Goal: Use online tool/utility: Utilize a website feature to perform a specific function

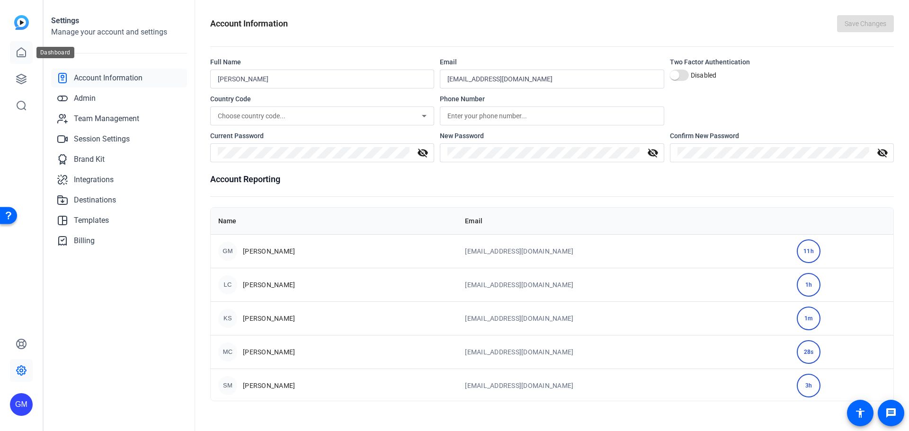
click at [15, 50] on link at bounding box center [21, 52] width 23 height 23
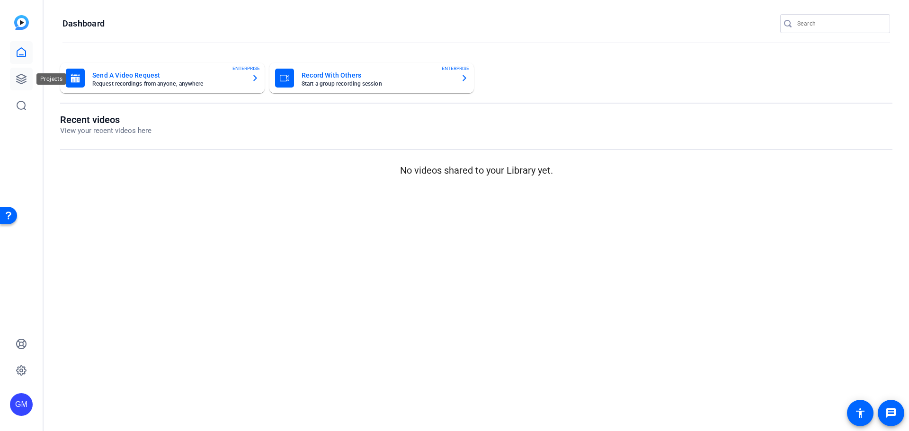
click at [25, 82] on icon at bounding box center [21, 78] width 9 height 9
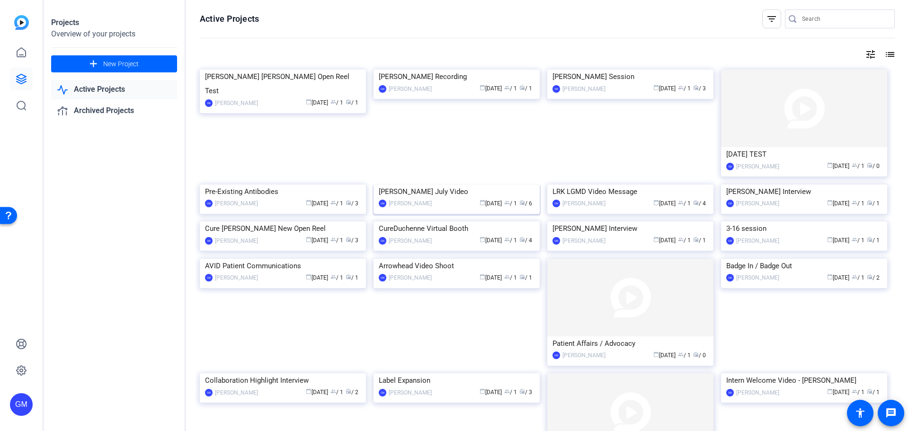
click at [444, 185] on img at bounding box center [456, 185] width 166 height 0
click at [431, 70] on img at bounding box center [456, 70] width 166 height 0
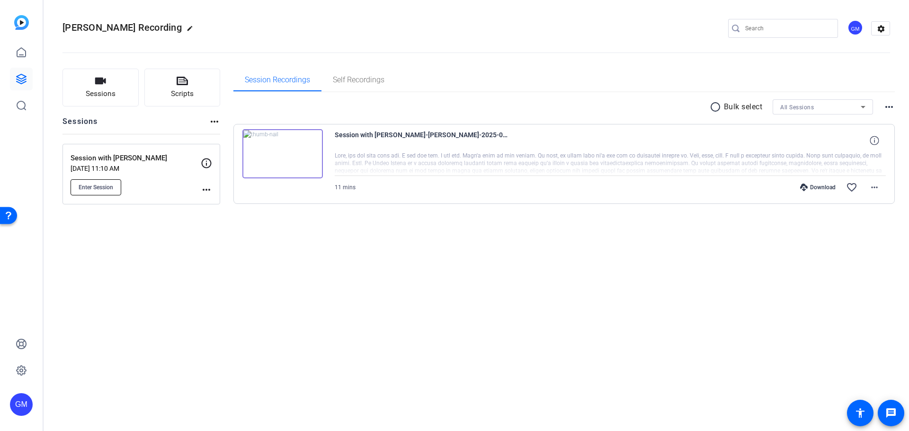
click at [102, 190] on span "Enter Session" at bounding box center [96, 188] width 35 height 8
click at [355, 131] on span "Session with [PERSON_NAME]-[PERSON_NAME]-2025-09-30-13-43-27-599-0" at bounding box center [422, 140] width 175 height 23
click at [311, 141] on img at bounding box center [282, 153] width 80 height 49
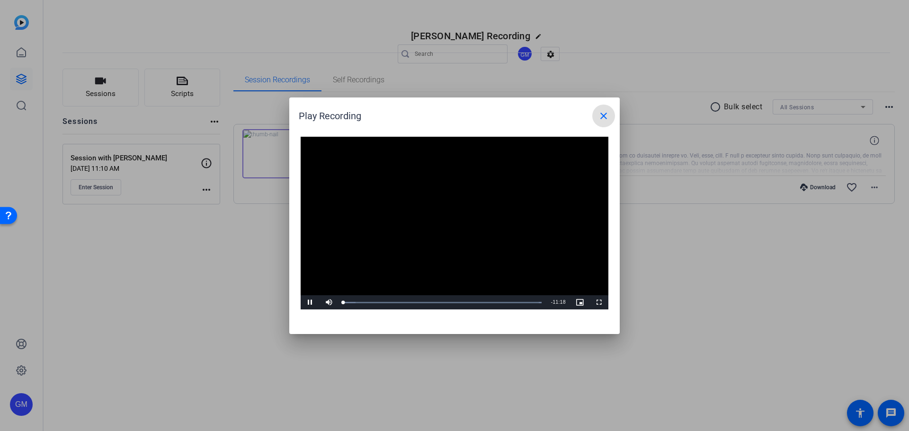
click at [600, 108] on span at bounding box center [603, 116] width 23 height 23
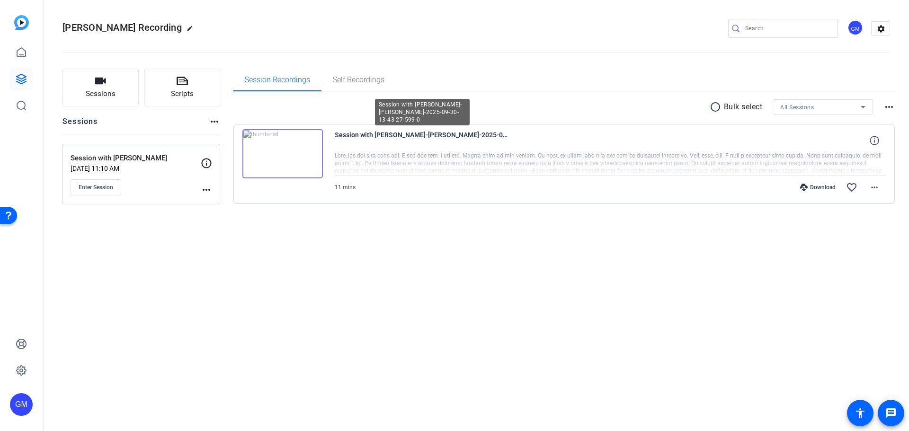
click at [457, 134] on span "Session with [PERSON_NAME]-[PERSON_NAME]-2025-09-30-13-43-27-599-0" at bounding box center [422, 140] width 175 height 23
click at [98, 184] on span "Enter Session" at bounding box center [96, 188] width 35 height 8
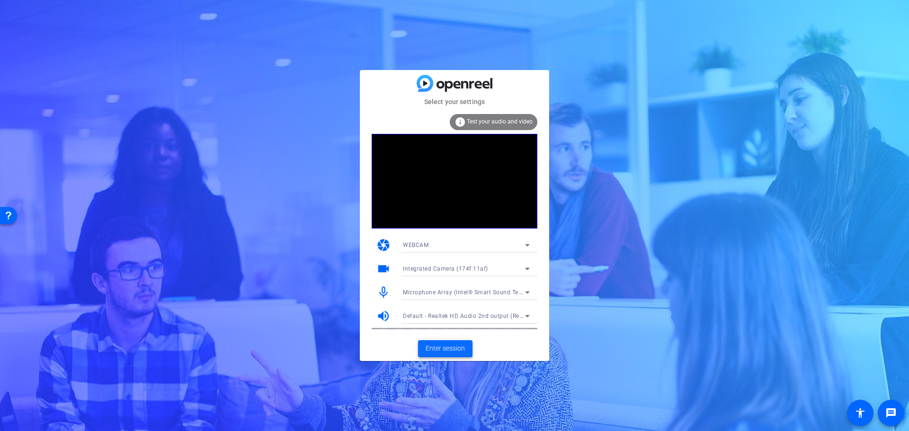
click at [464, 356] on span at bounding box center [445, 348] width 54 height 23
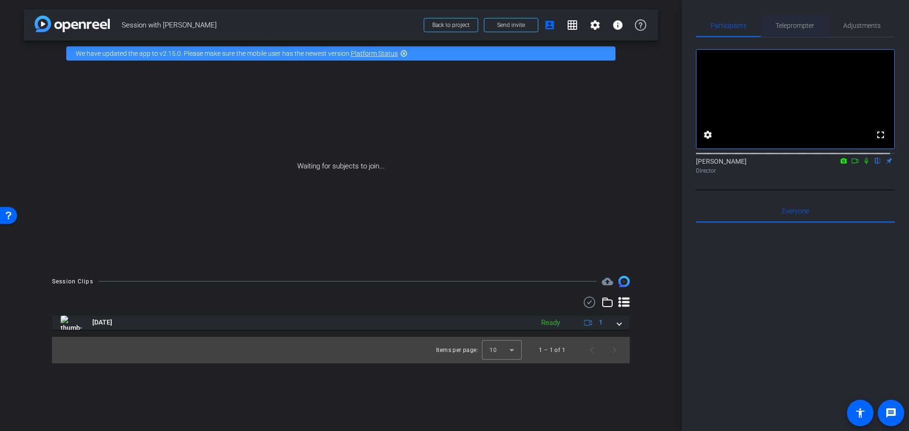
click at [796, 28] on span "Teleprompter" at bounding box center [794, 25] width 39 height 7
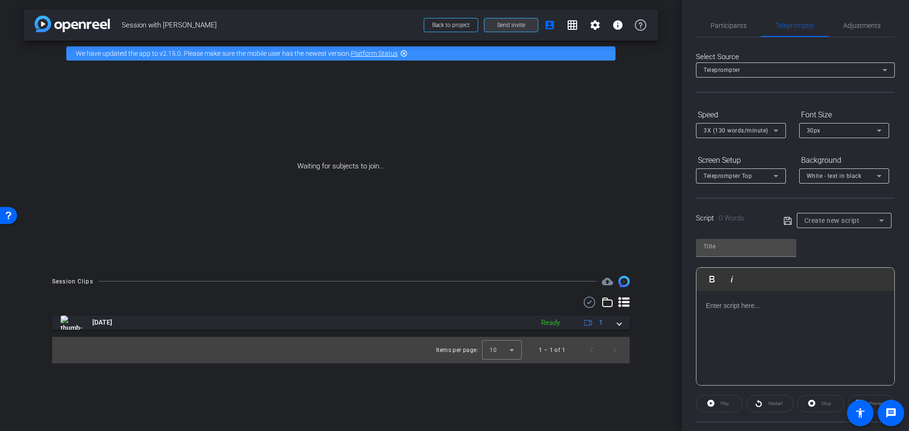
click at [521, 31] on span at bounding box center [510, 25] width 53 height 23
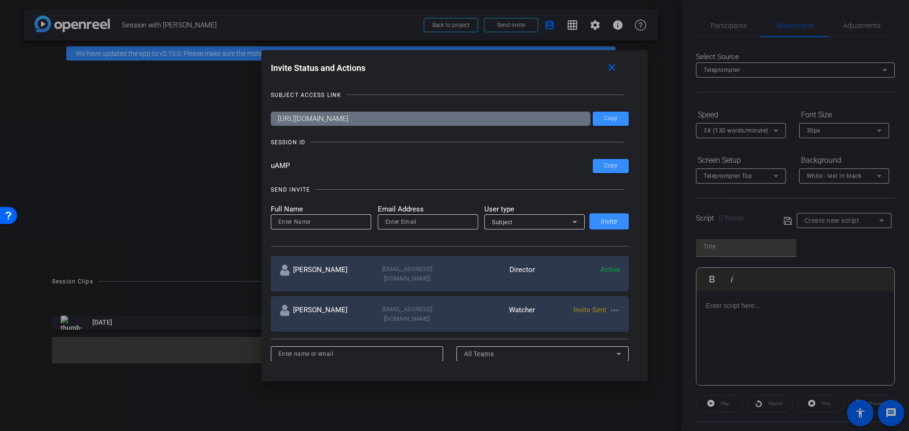
click at [612, 305] on mat-icon "more_horiz" at bounding box center [614, 310] width 11 height 11
drag, startPoint x: 186, startPoint y: 102, endPoint x: 168, endPoint y: 72, distance: 35.2
click at [186, 102] on div at bounding box center [454, 215] width 909 height 431
click at [613, 66] on mat-icon "close" at bounding box center [612, 68] width 12 height 12
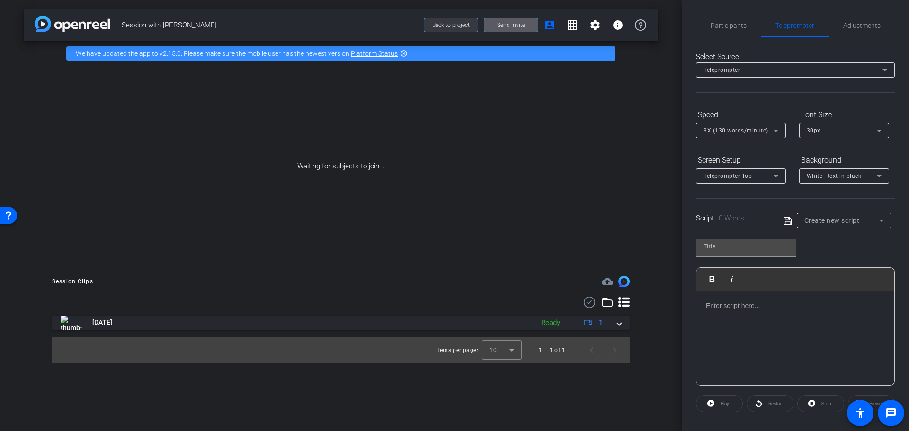
click at [436, 21] on span at bounding box center [450, 25] width 53 height 23
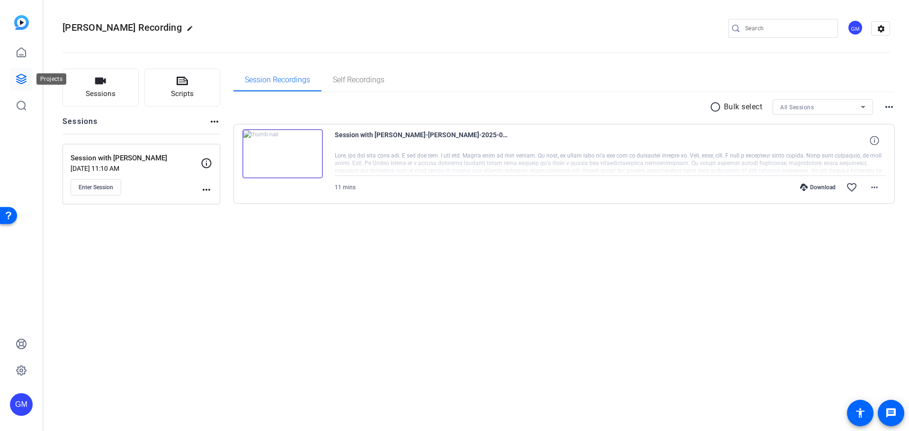
click at [24, 79] on icon at bounding box center [21, 78] width 11 height 11
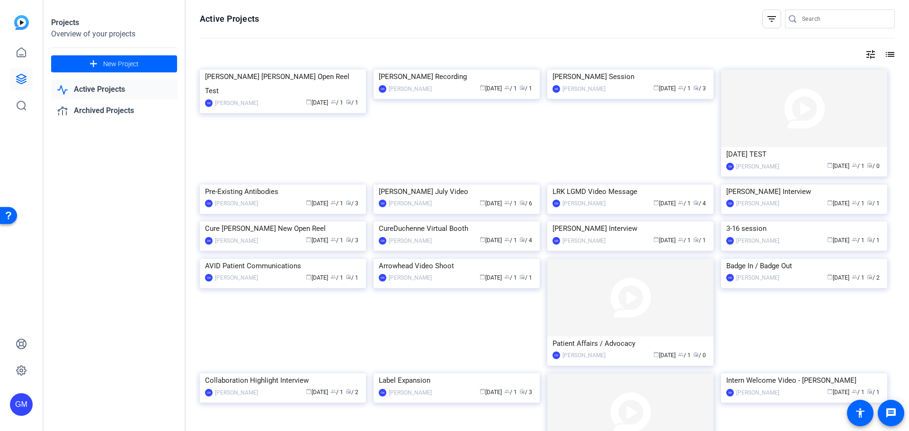
click at [5, 211] on div "Open Resource Center" at bounding box center [9, 215] width 8 height 8
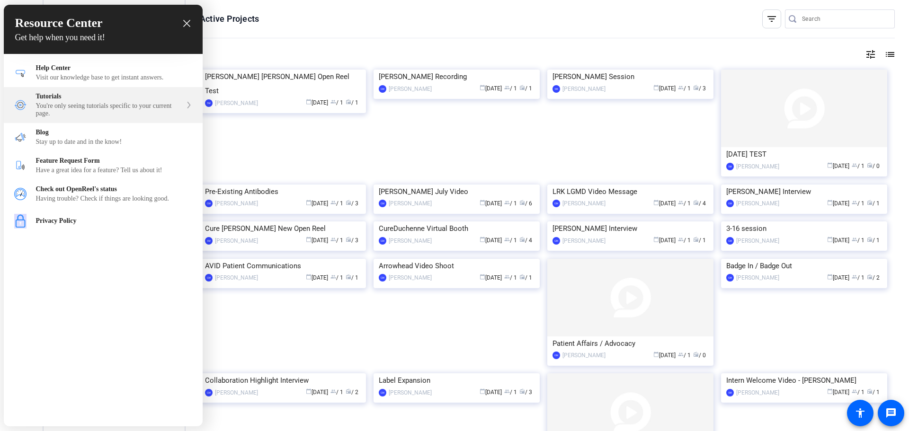
click at [117, 108] on div "You're only seeing tutorials specific to your current page." at bounding box center [109, 109] width 146 height 15
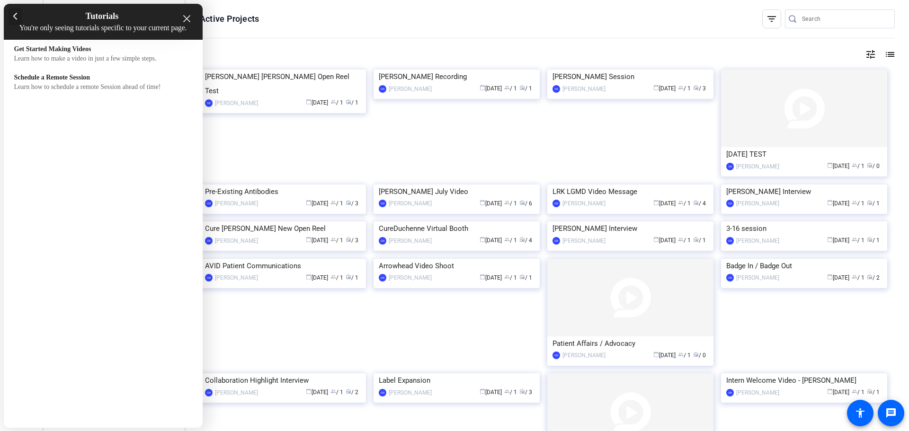
click at [12, 17] on div "Back to previous view" at bounding box center [16, 16] width 14 height 17
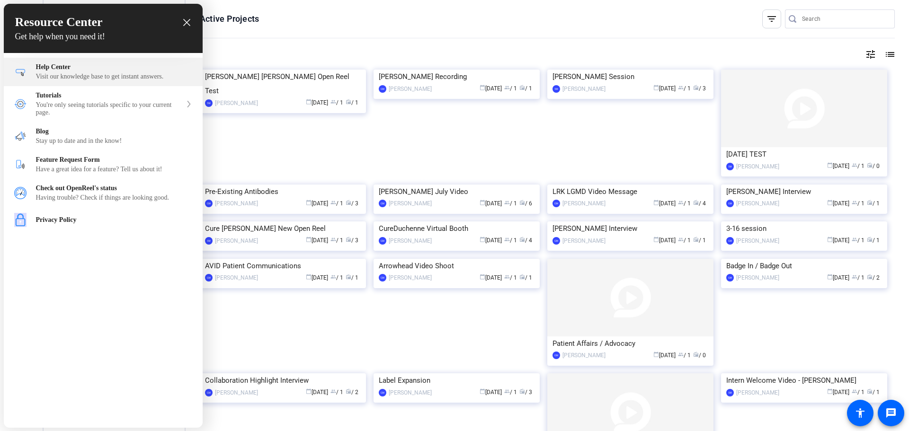
click at [109, 79] on div "Visit our knowledge base to get instant answers." at bounding box center [114, 77] width 156 height 8
click at [115, 75] on div "Visit our knowledge base to get instant answers." at bounding box center [114, 77] width 156 height 8
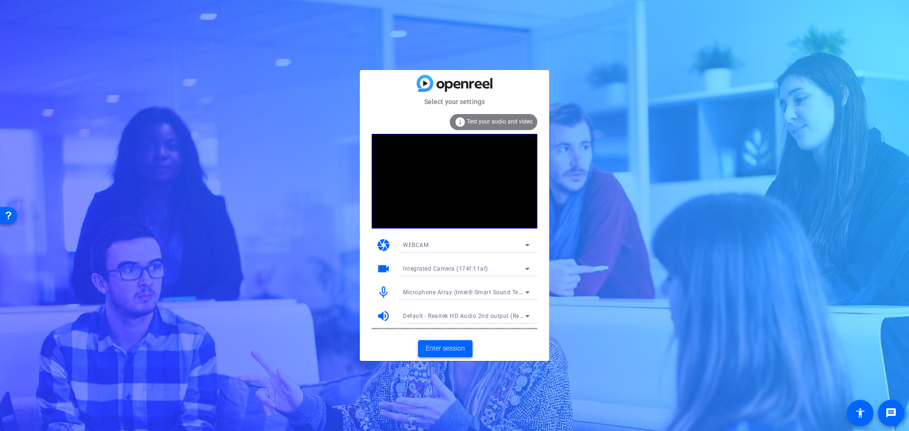
click at [459, 345] on span "Enter session" at bounding box center [444, 349] width 39 height 10
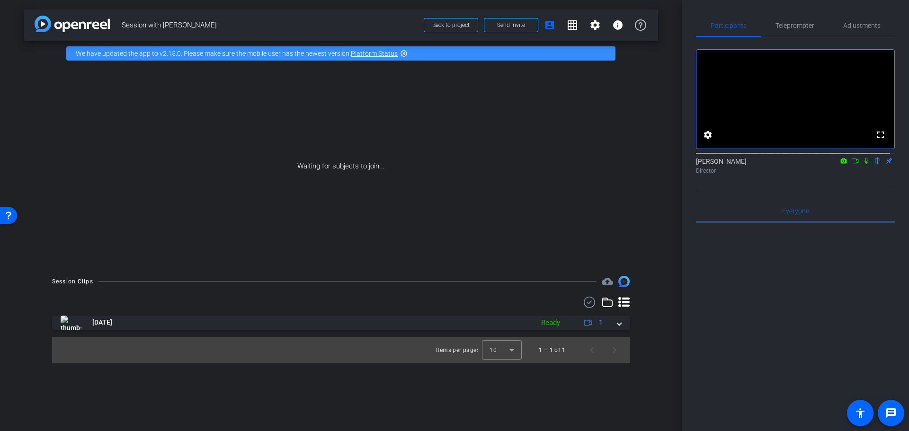
click at [711, 175] on div "Director" at bounding box center [795, 171] width 199 height 9
click at [710, 141] on mat-icon "settings" at bounding box center [707, 134] width 11 height 11
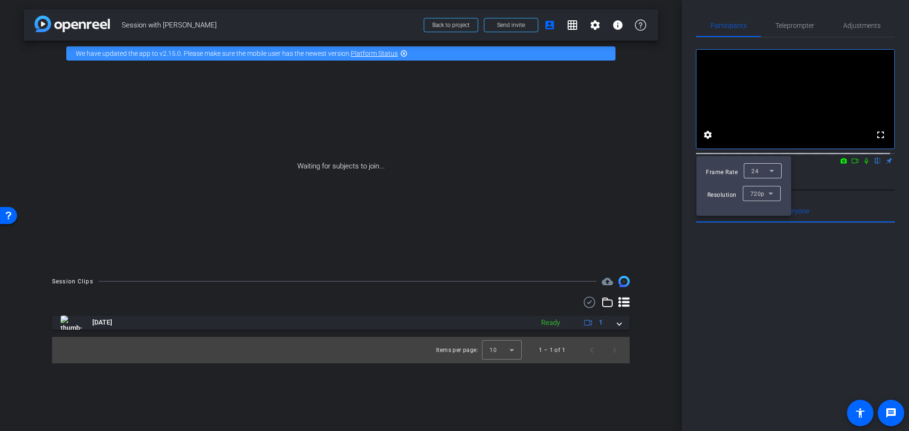
click at [789, 25] on div at bounding box center [454, 215] width 909 height 431
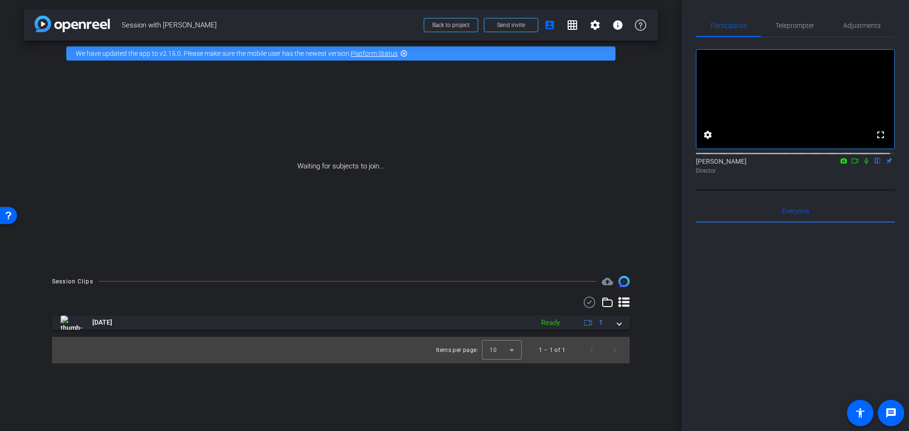
click at [789, 25] on span "Teleprompter" at bounding box center [794, 25] width 39 height 7
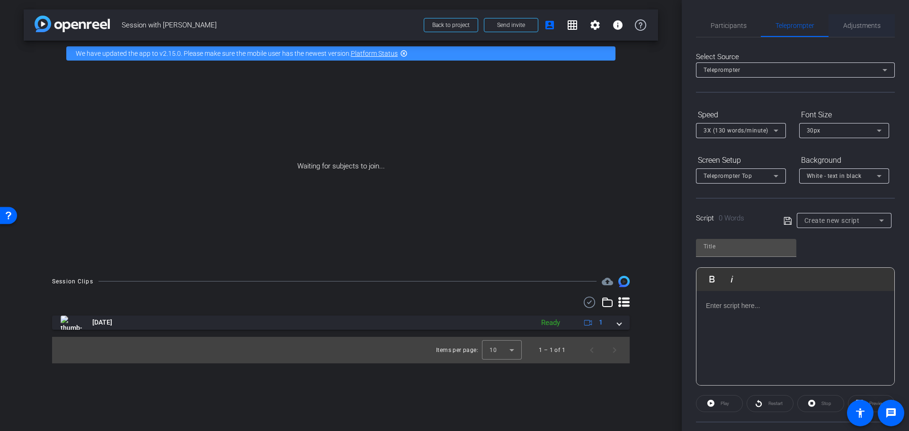
click at [848, 22] on span "Adjustments" at bounding box center [861, 25] width 37 height 7
